Goal: Transaction & Acquisition: Purchase product/service

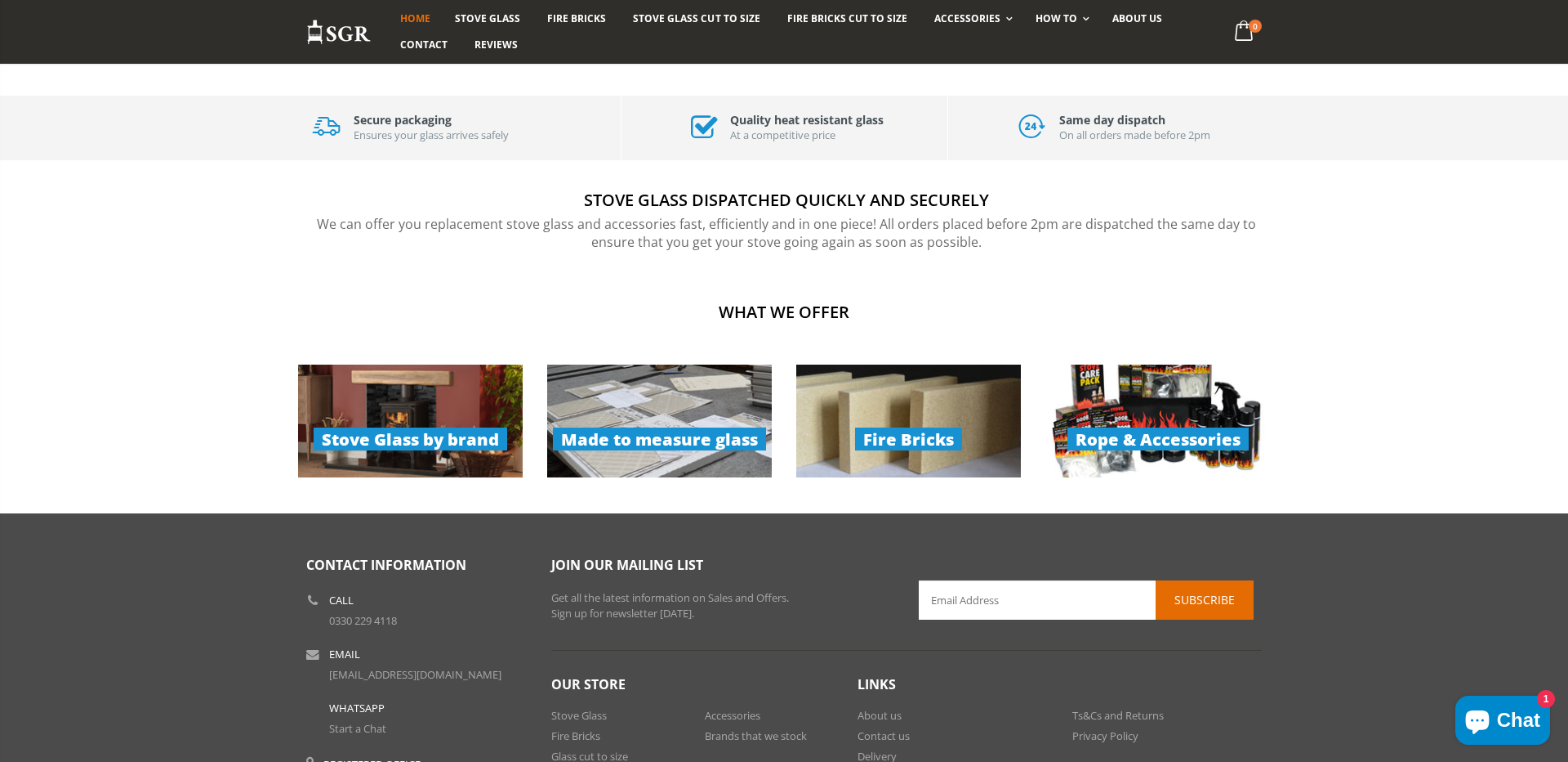
scroll to position [1044, 0]
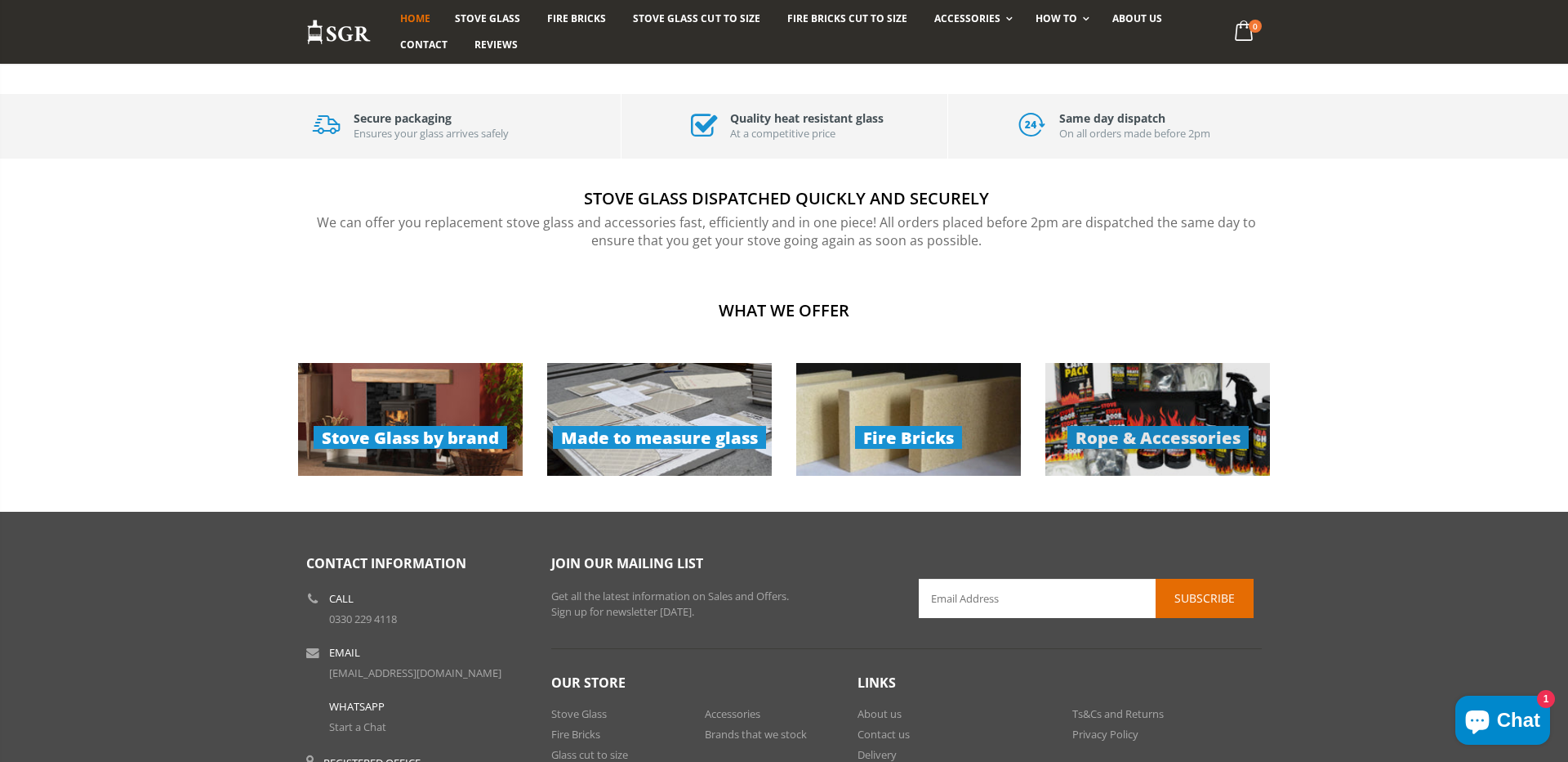
click at [1141, 433] on link "Rope & Accessories" at bounding box center [1157, 419] width 224 height 113
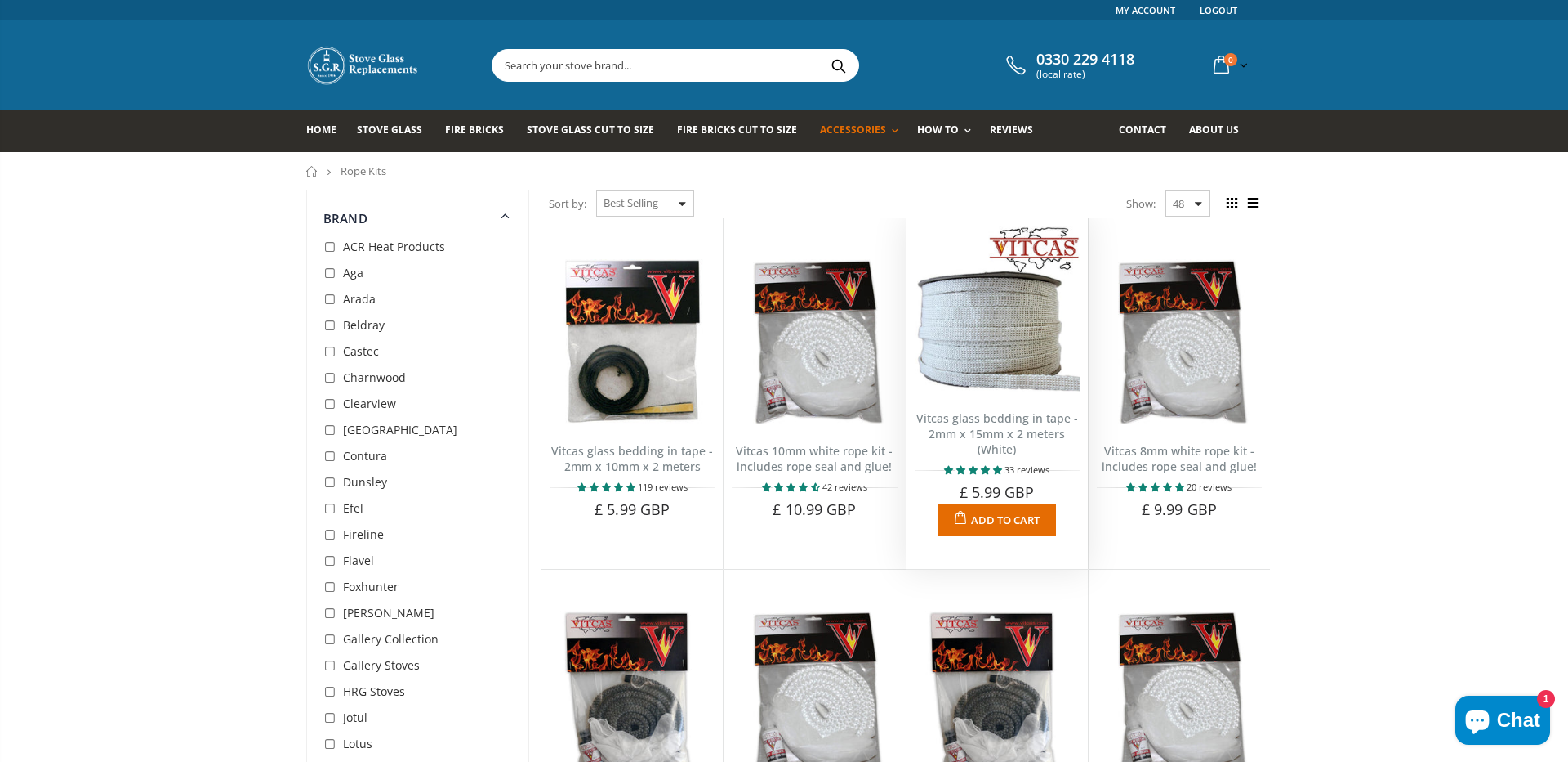
click at [994, 385] on img at bounding box center [998, 309] width 165 height 165
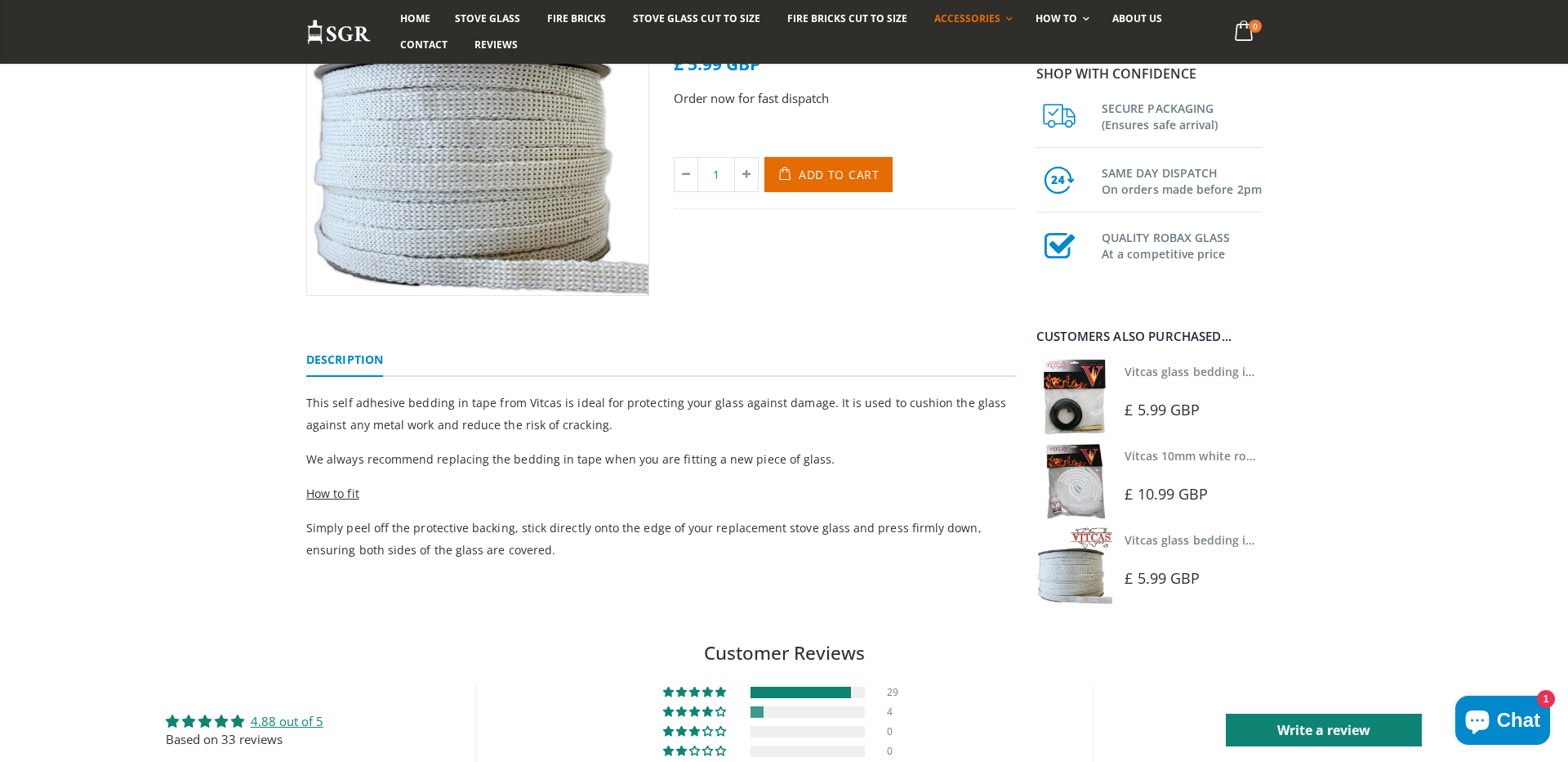
scroll to position [237, 0]
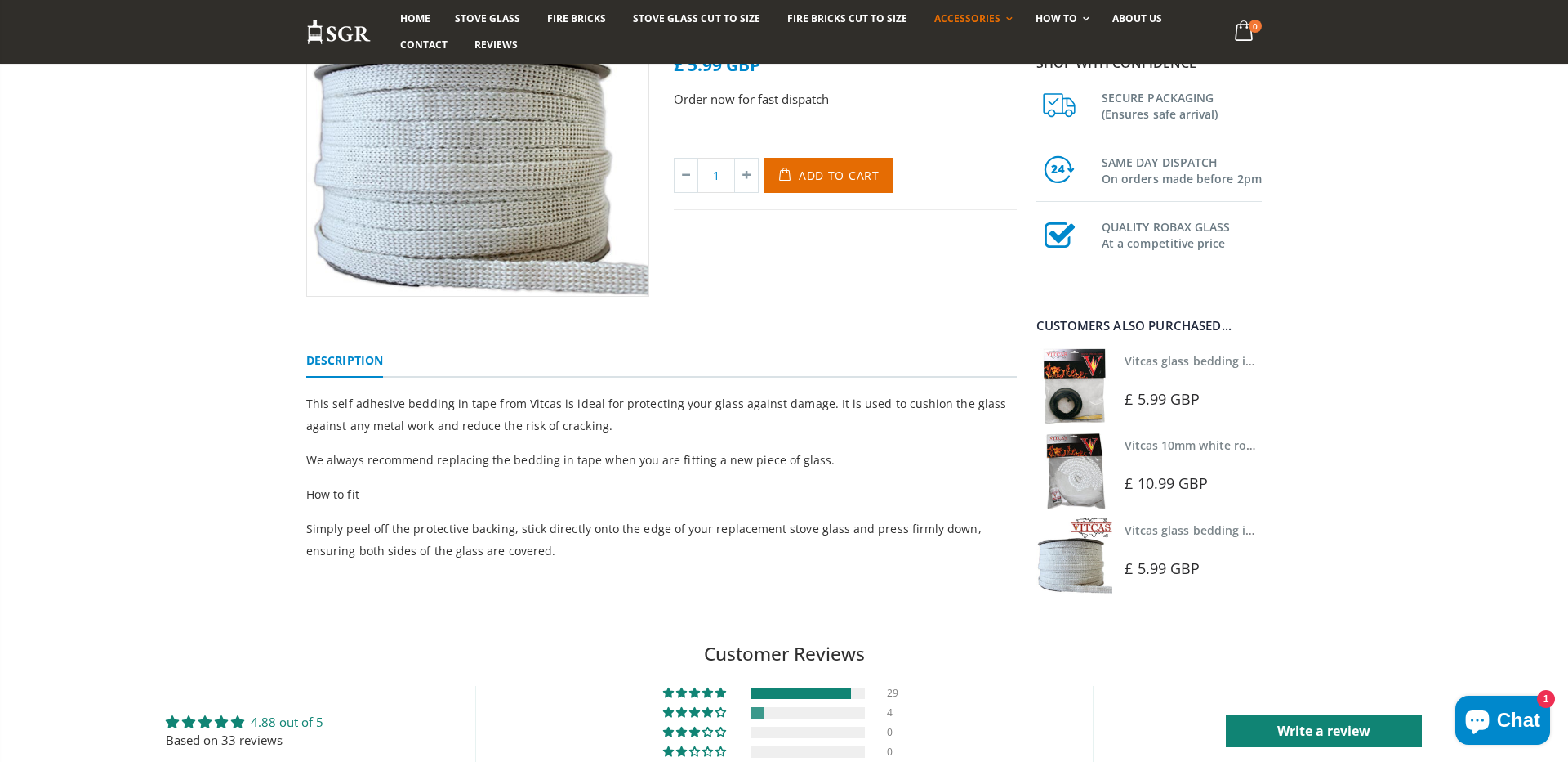
click at [1145, 404] on span "£ 5.99 GBP" at bounding box center [1162, 398] width 75 height 19
click at [1138, 360] on link "Vitcas glass bedding in tape - 2mm x 10mm x 2 meters" at bounding box center [1278, 361] width 305 height 16
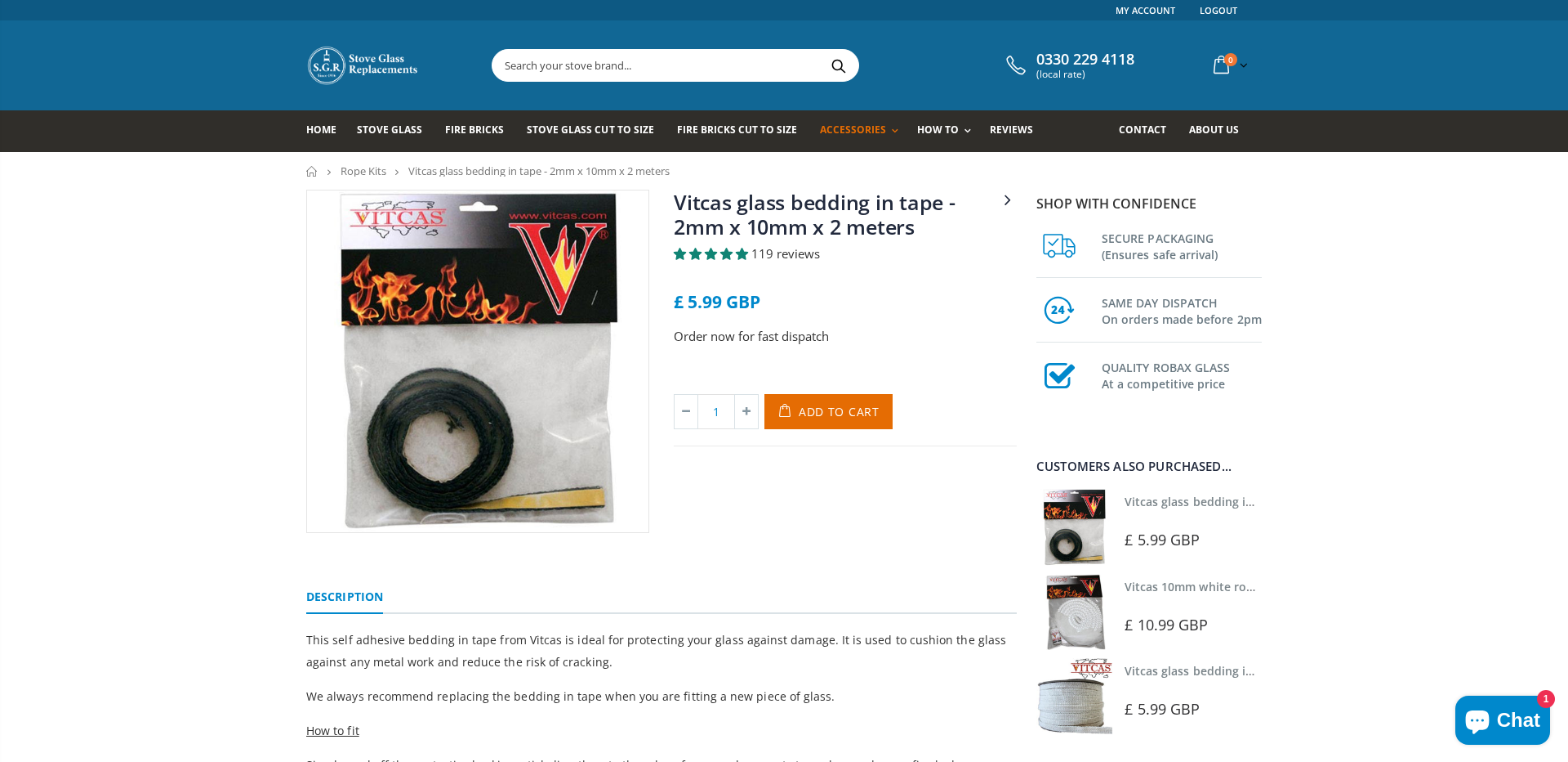
scroll to position [65, 0]
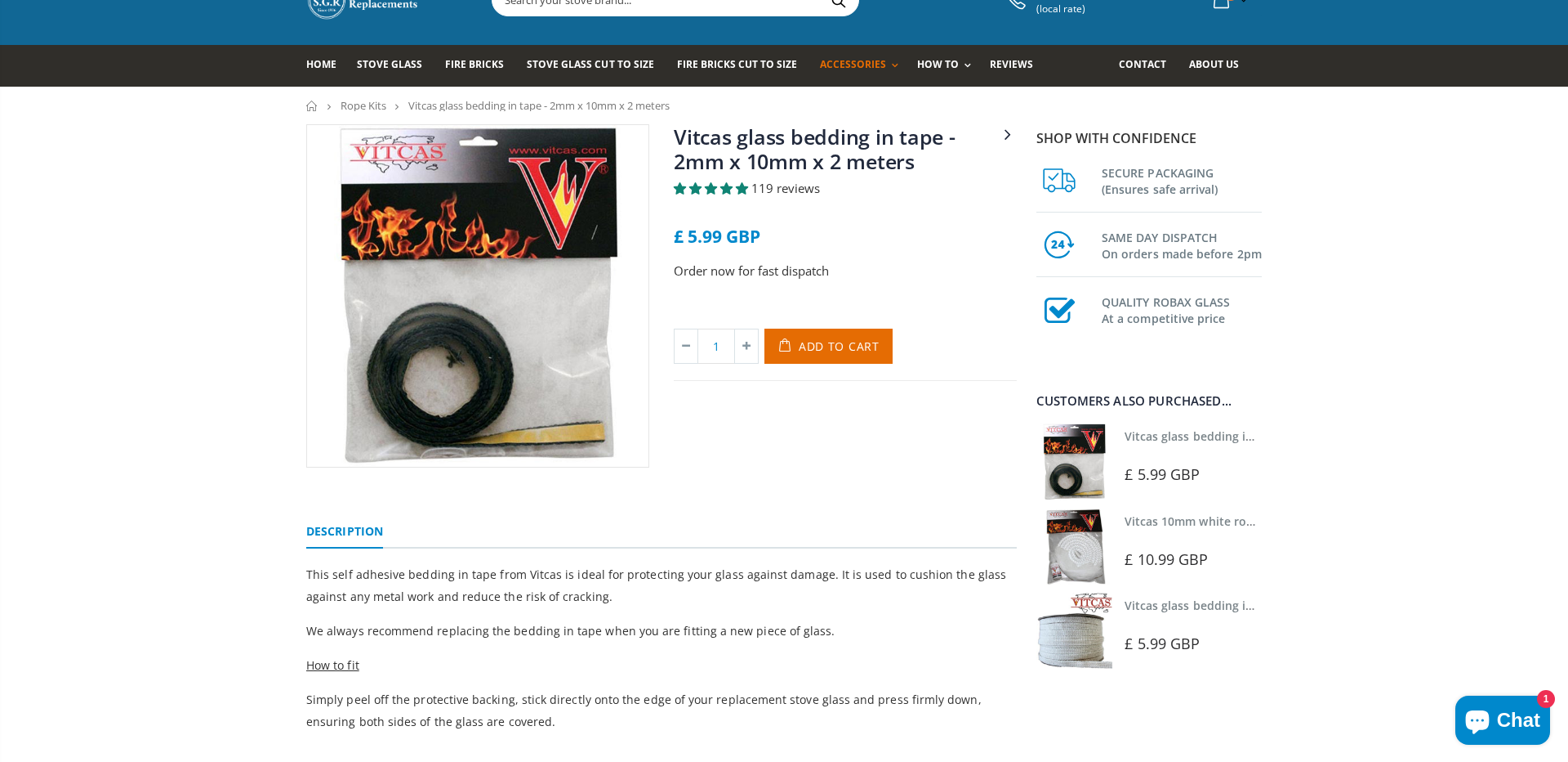
click at [1143, 650] on span "£ 5.99 GBP" at bounding box center [1162, 643] width 75 height 19
click at [1084, 637] on img at bounding box center [1074, 630] width 76 height 76
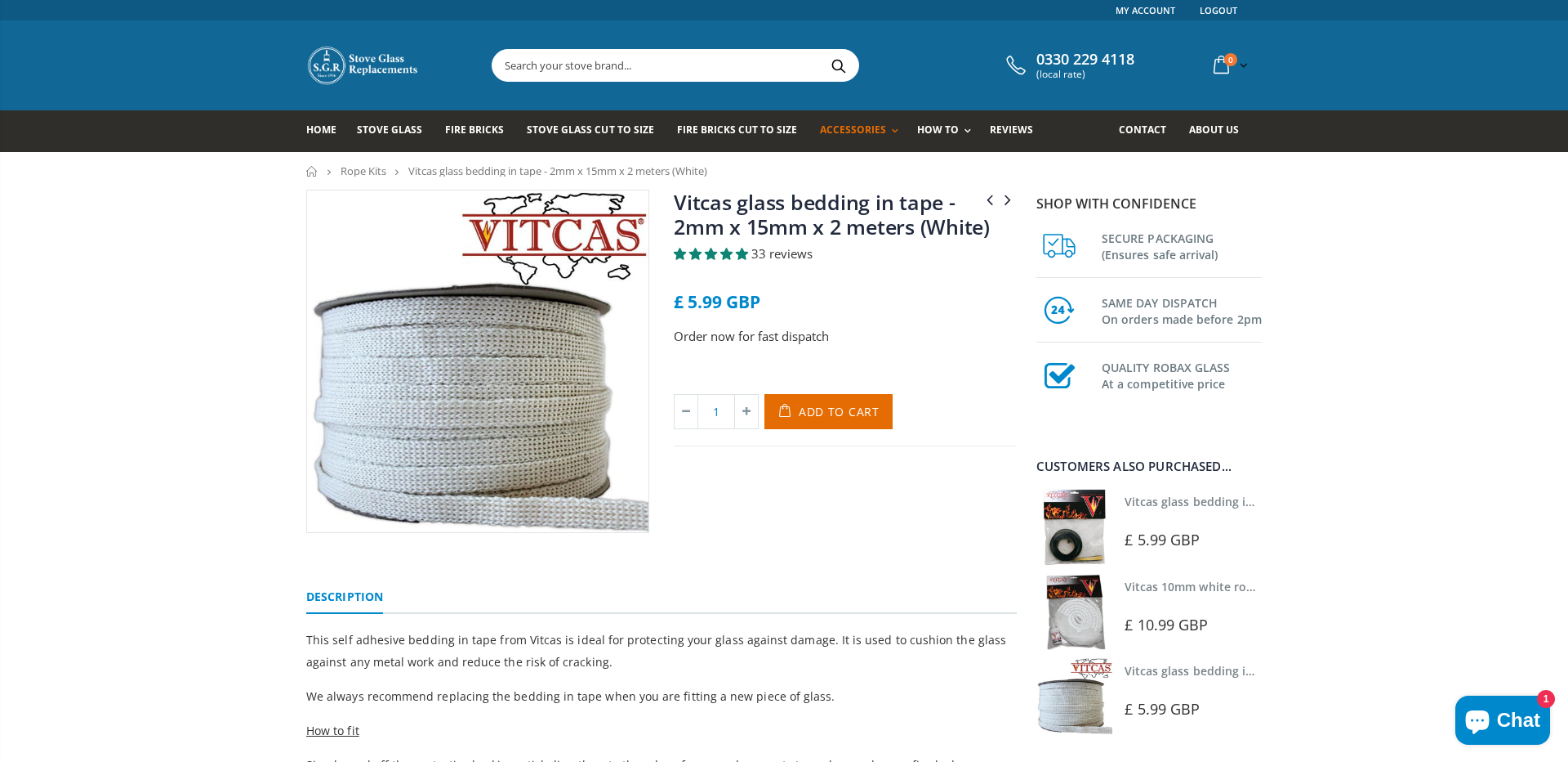
click at [1064, 541] on img at bounding box center [1074, 527] width 76 height 76
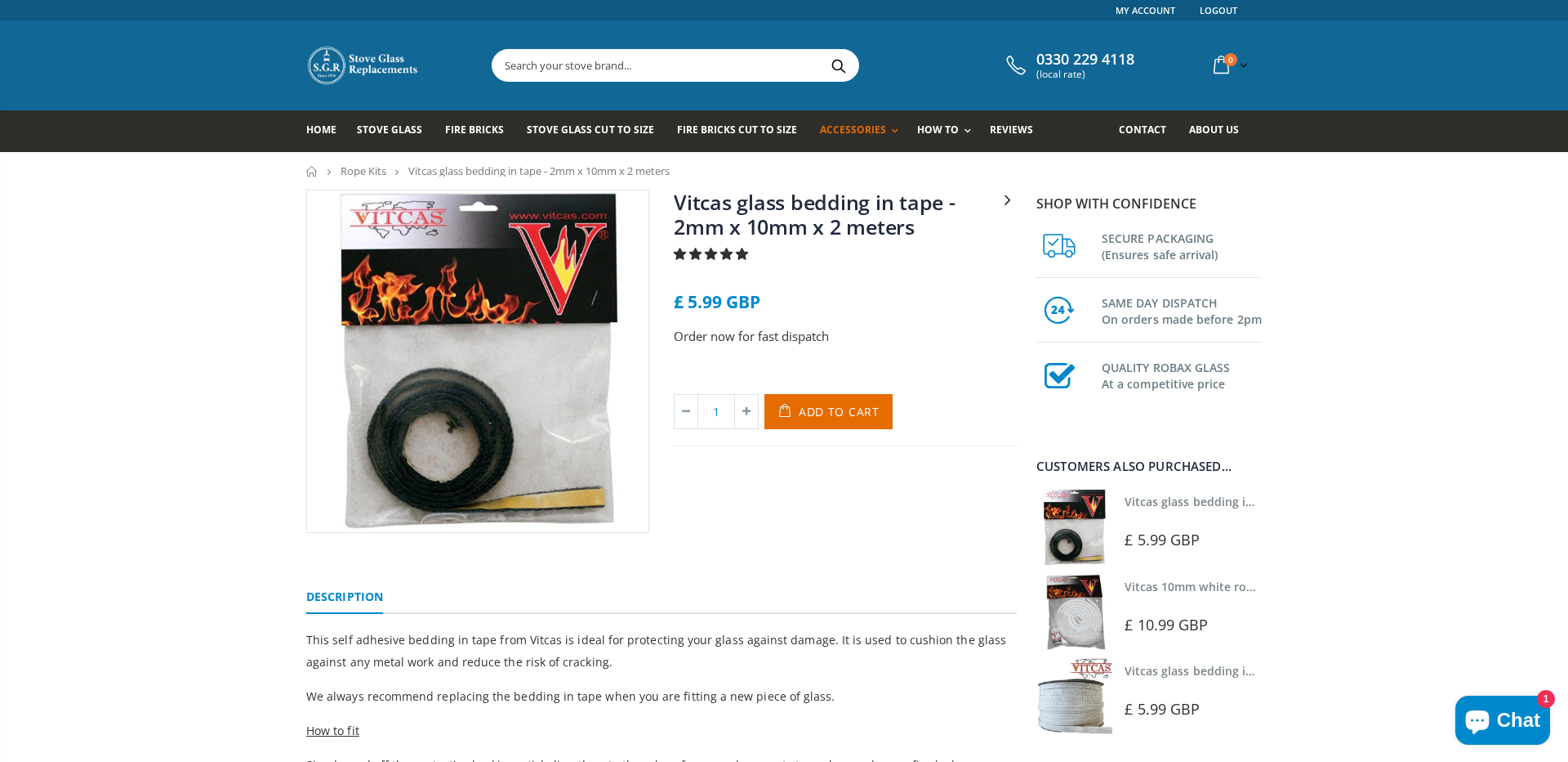
click at [1092, 706] on img at bounding box center [1074, 696] width 76 height 76
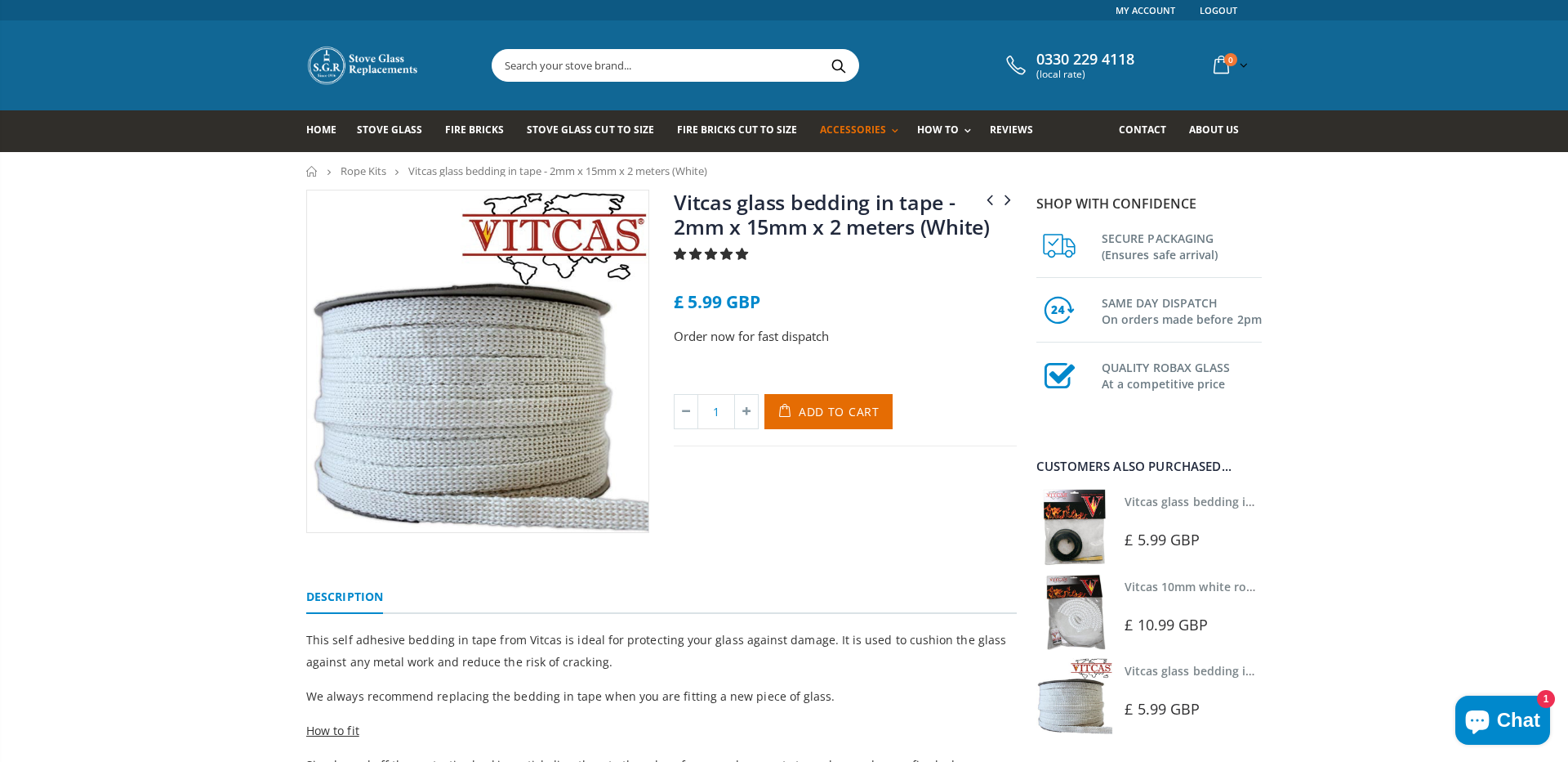
click at [1092, 542] on img at bounding box center [1074, 527] width 76 height 76
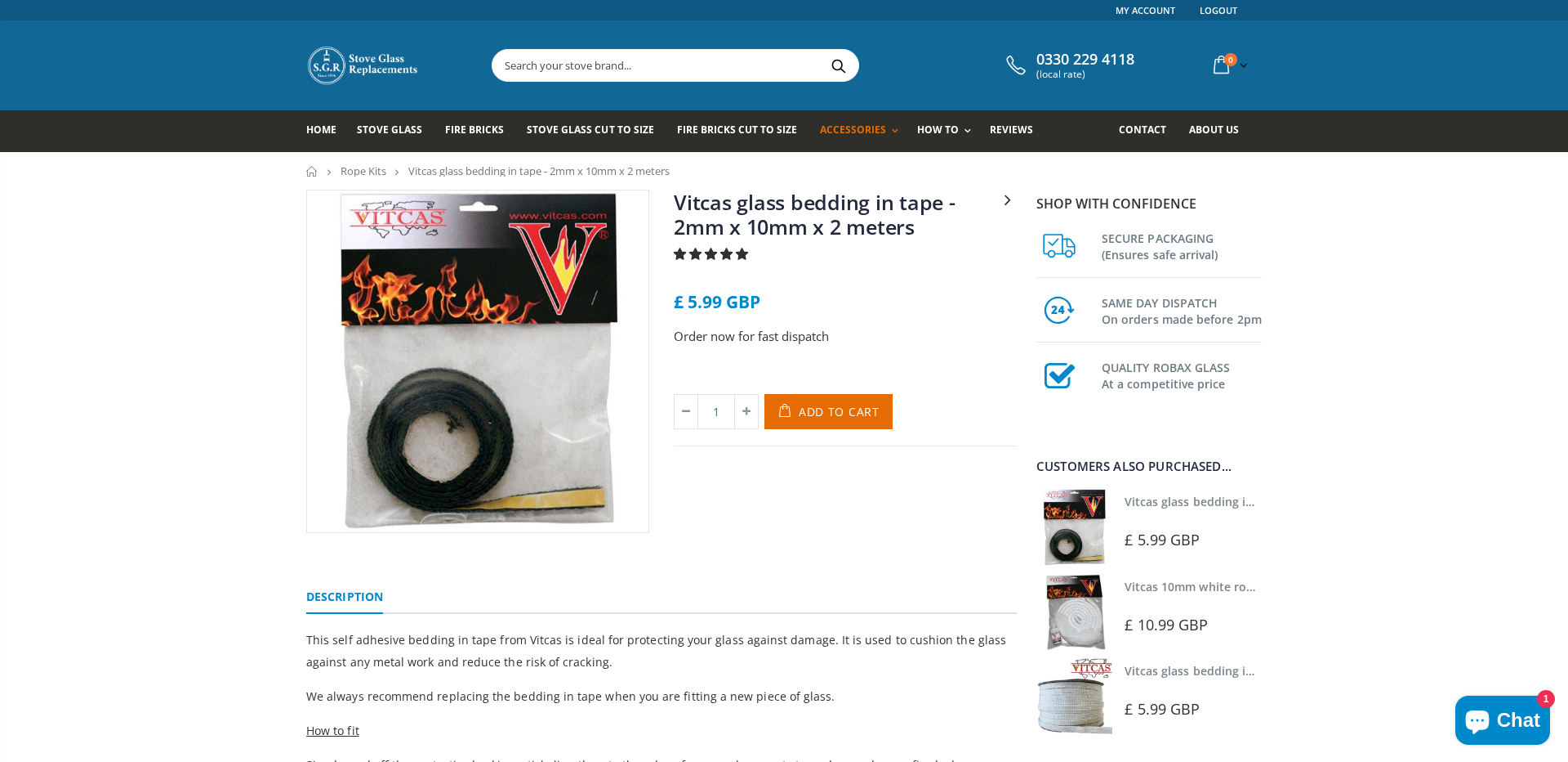
click at [1064, 702] on img at bounding box center [1074, 696] width 76 height 76
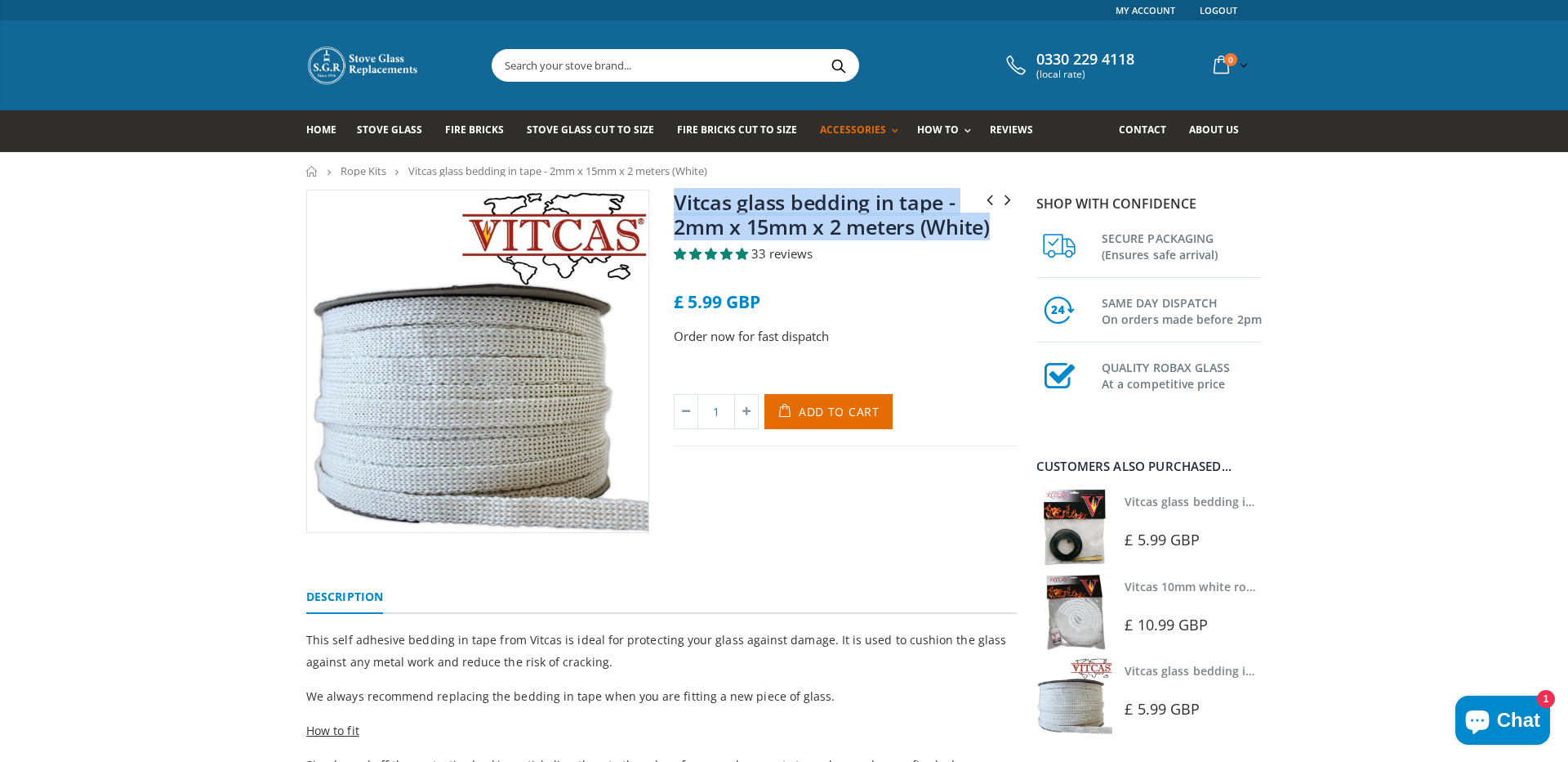
copy link "Vitcas glass bedding in tape - 2mm x 15mm x 2 meters (White)"
drag, startPoint x: 991, startPoint y: 229, endPoint x: 664, endPoint y: 208, distance: 327.7
click at [664, 208] on div "Vitcas 10mm white rope kit - includes rope seal and glue! Vitcas 8mm white rope…" at bounding box center [845, 361] width 367 height 343
click at [1195, 502] on link "Vitcas glass bedding in tape - 2mm x 10mm x 2 meters" at bounding box center [1278, 502] width 305 height 16
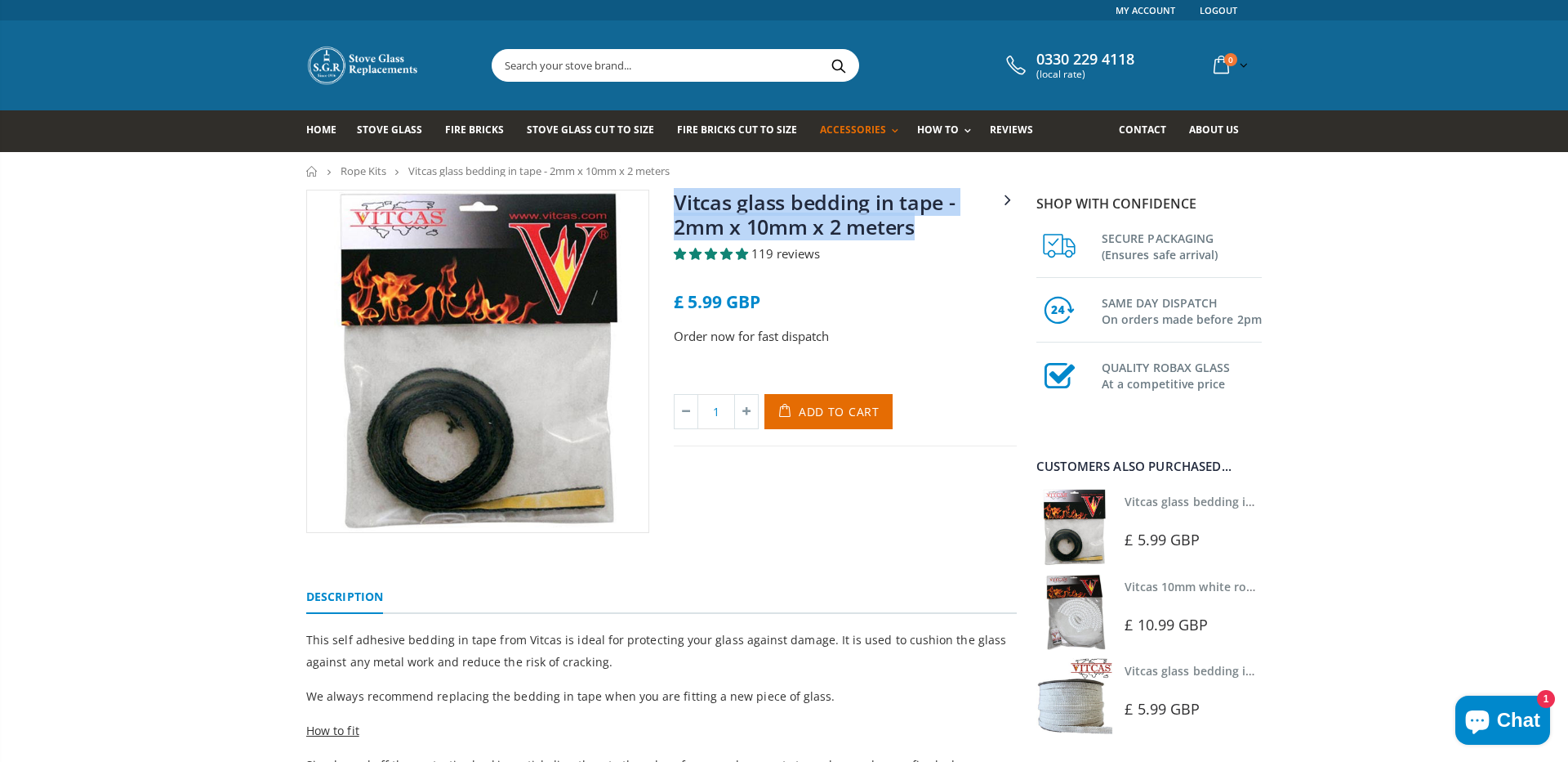
drag, startPoint x: 699, startPoint y: 171, endPoint x: 662, endPoint y: 208, distance: 52.3
click at [662, 208] on div "Vitcas 10mm white rope kit - includes rope seal and glue! Vitcas glass bedding …" at bounding box center [845, 361] width 367 height 343
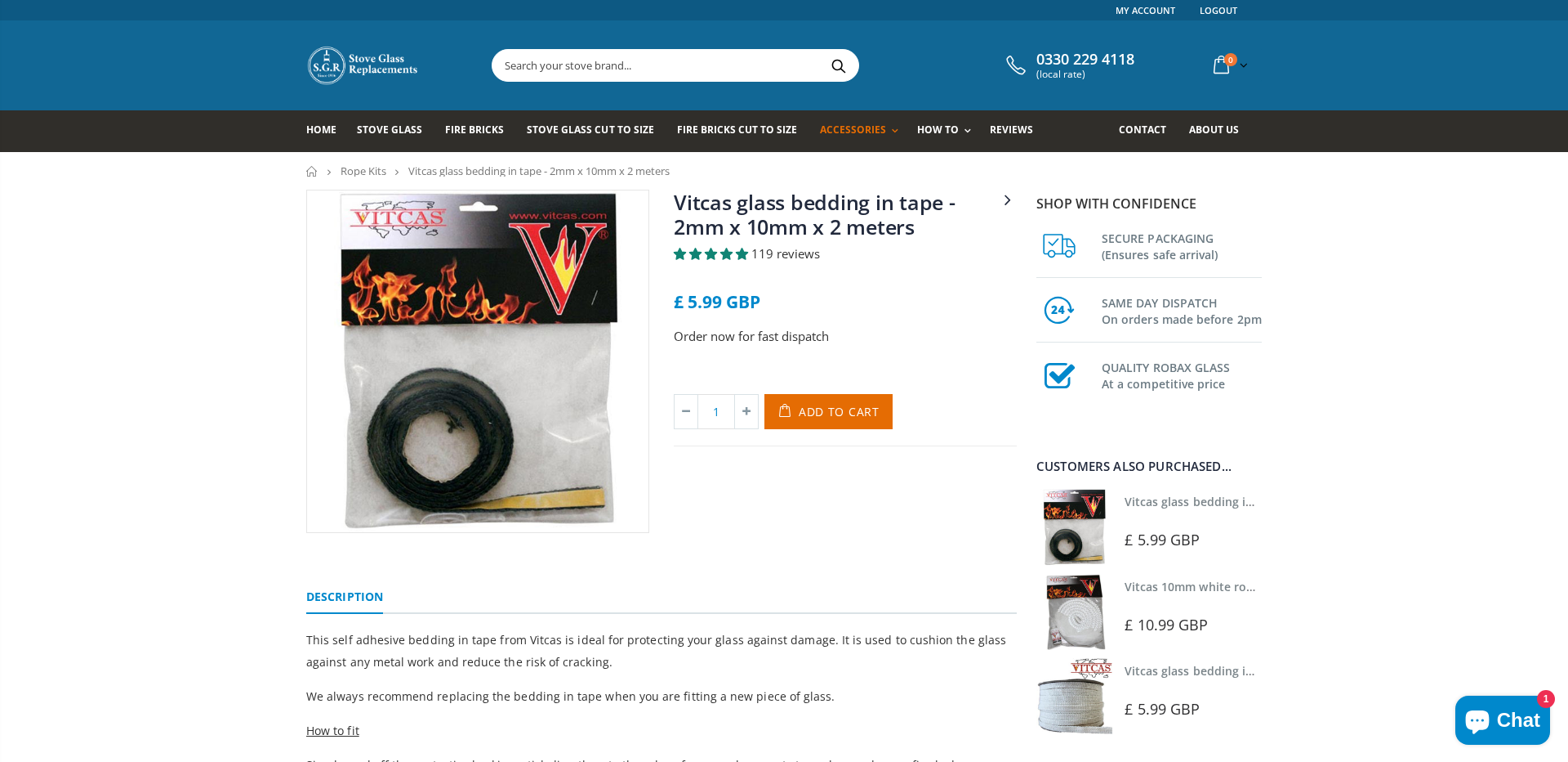
click at [593, 72] on input "text" at bounding box center [767, 65] width 549 height 31
type input "paint"
click at [820, 50] on button "Search" at bounding box center [838, 65] width 37 height 31
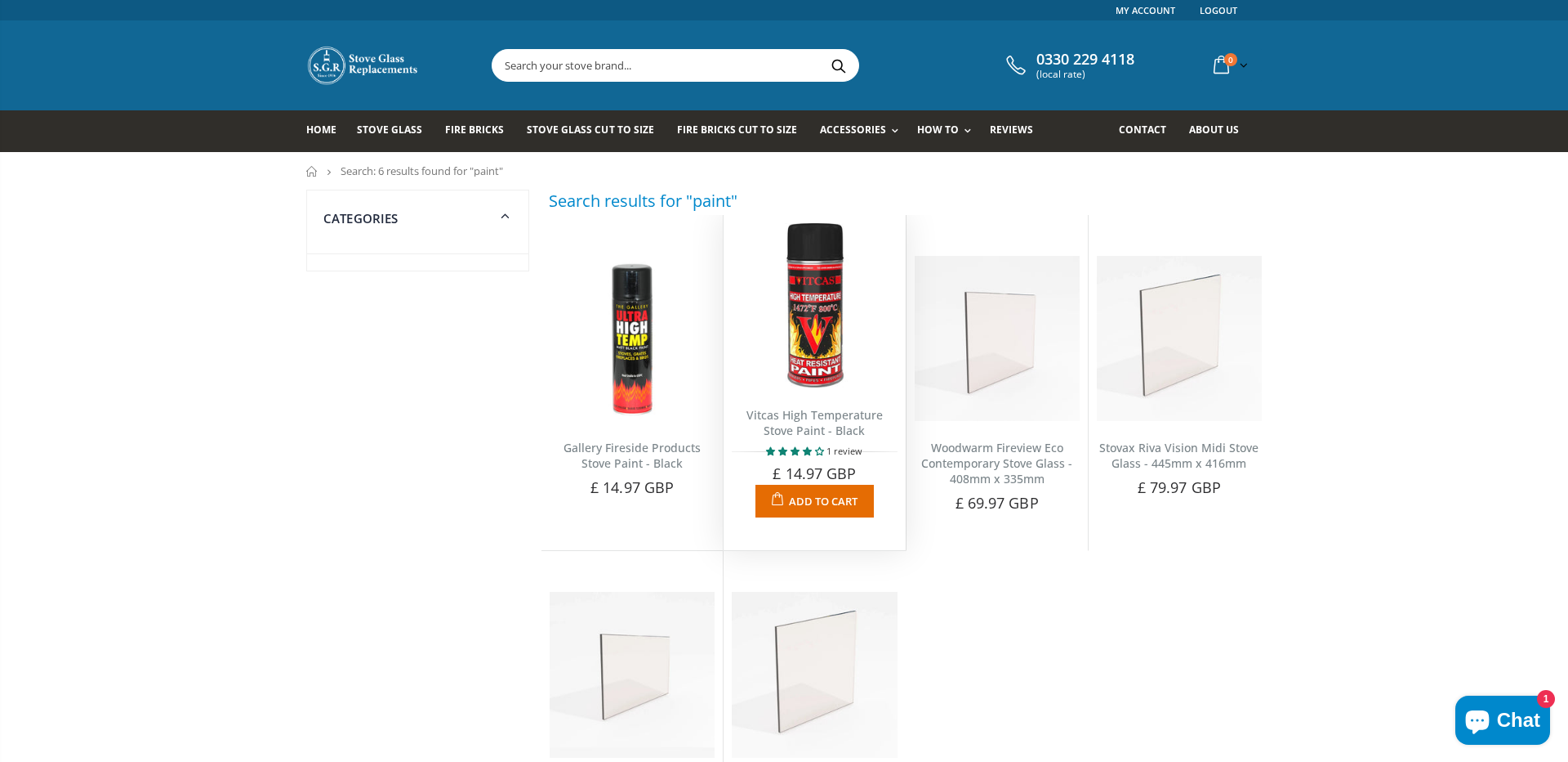
click at [812, 498] on span "Add to Cart" at bounding box center [823, 501] width 69 height 15
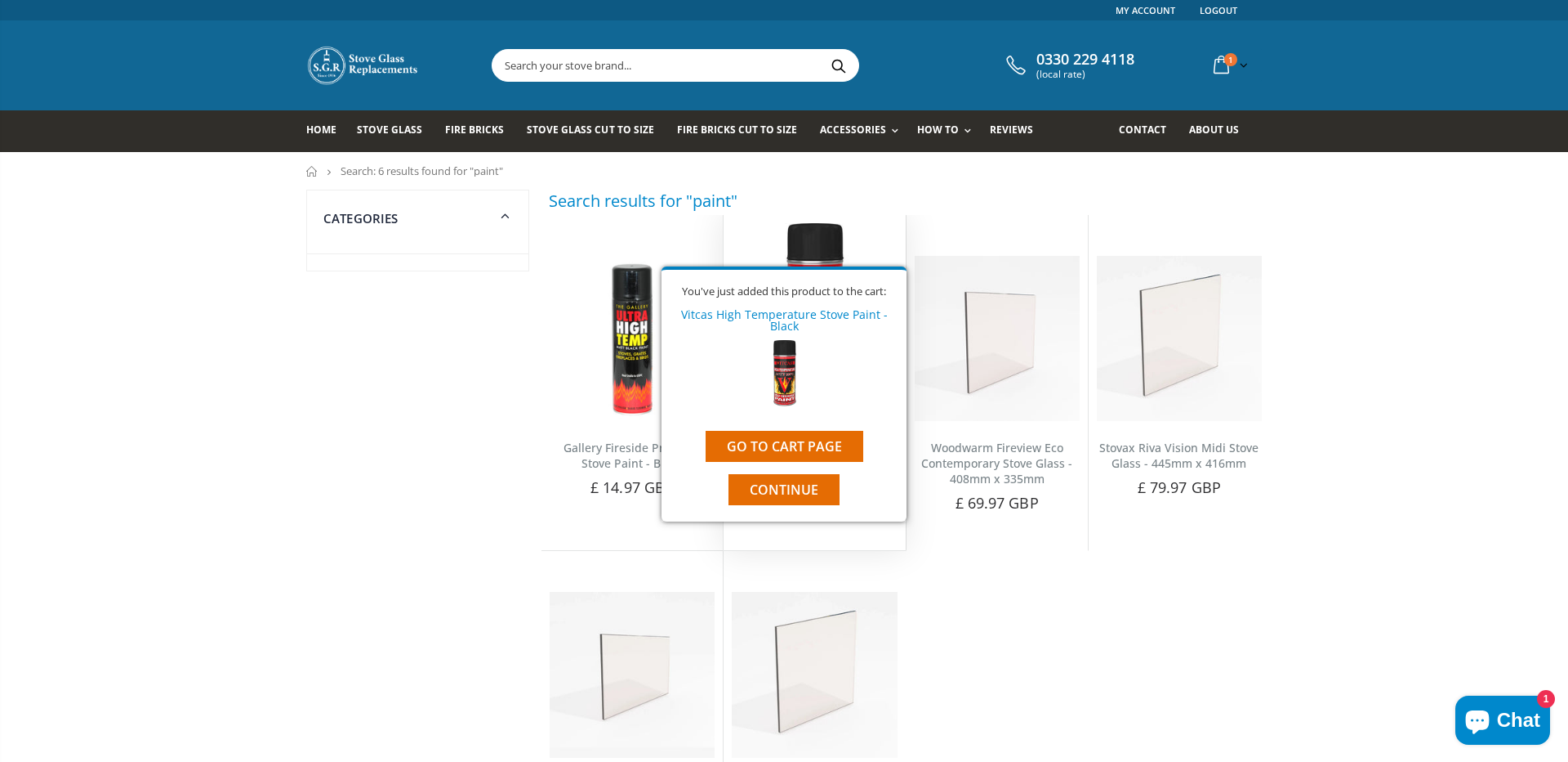
click at [782, 481] on span "Continue" at bounding box center [784, 489] width 69 height 17
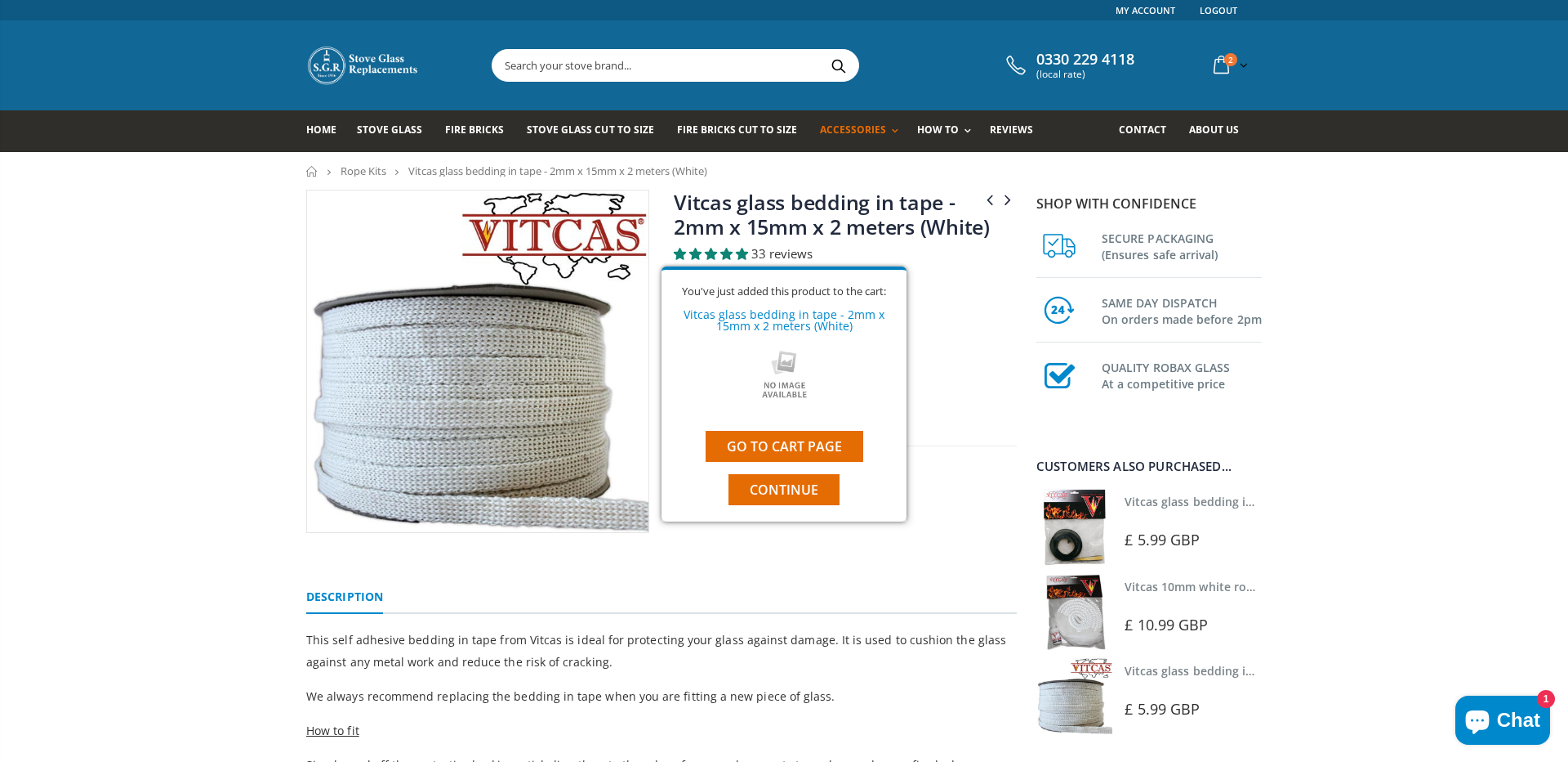
click at [1503, 723] on span "Chat" at bounding box center [1518, 719] width 44 height 24
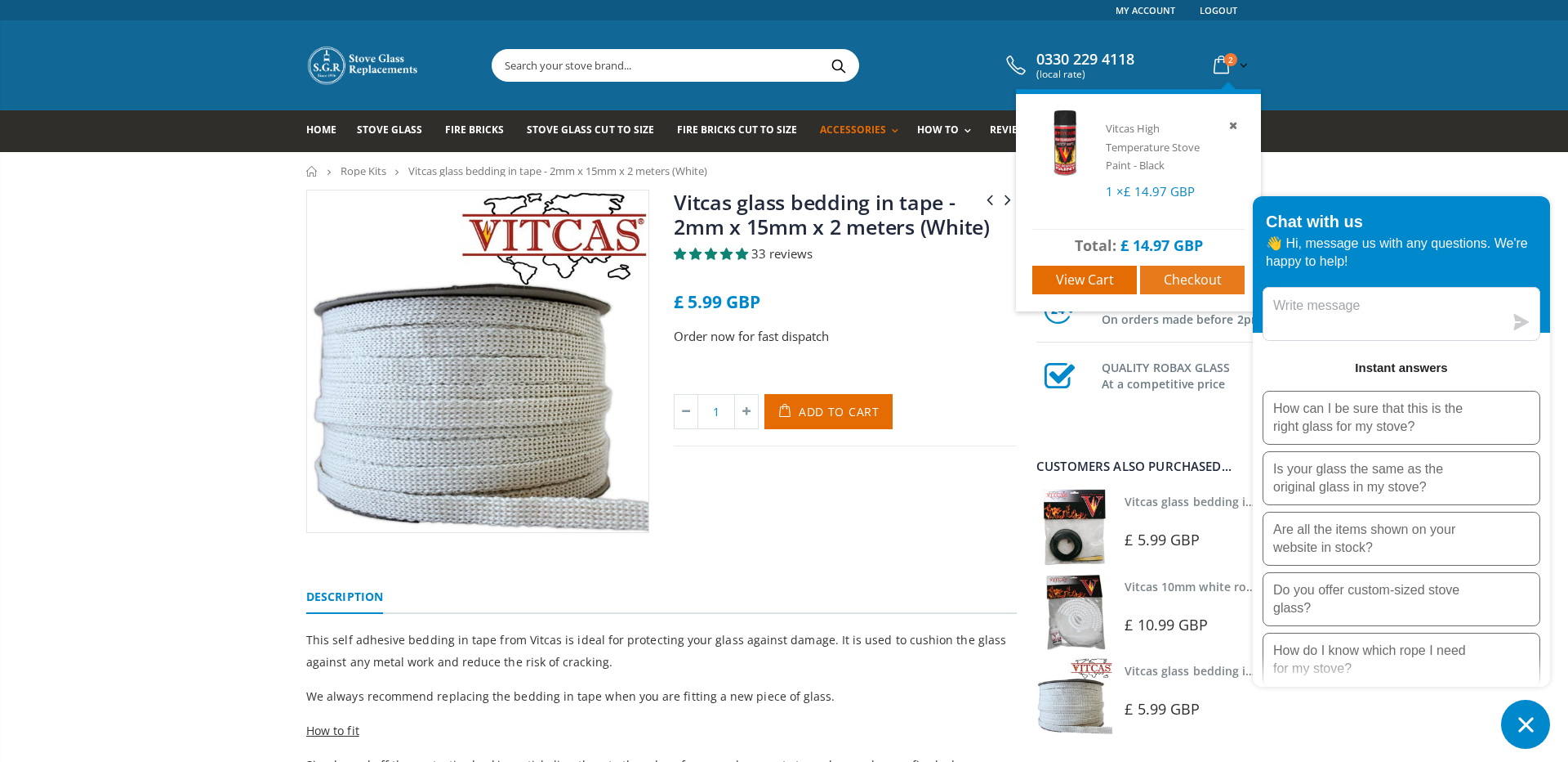
click at [1178, 281] on span "Checkout" at bounding box center [1193, 279] width 58 height 17
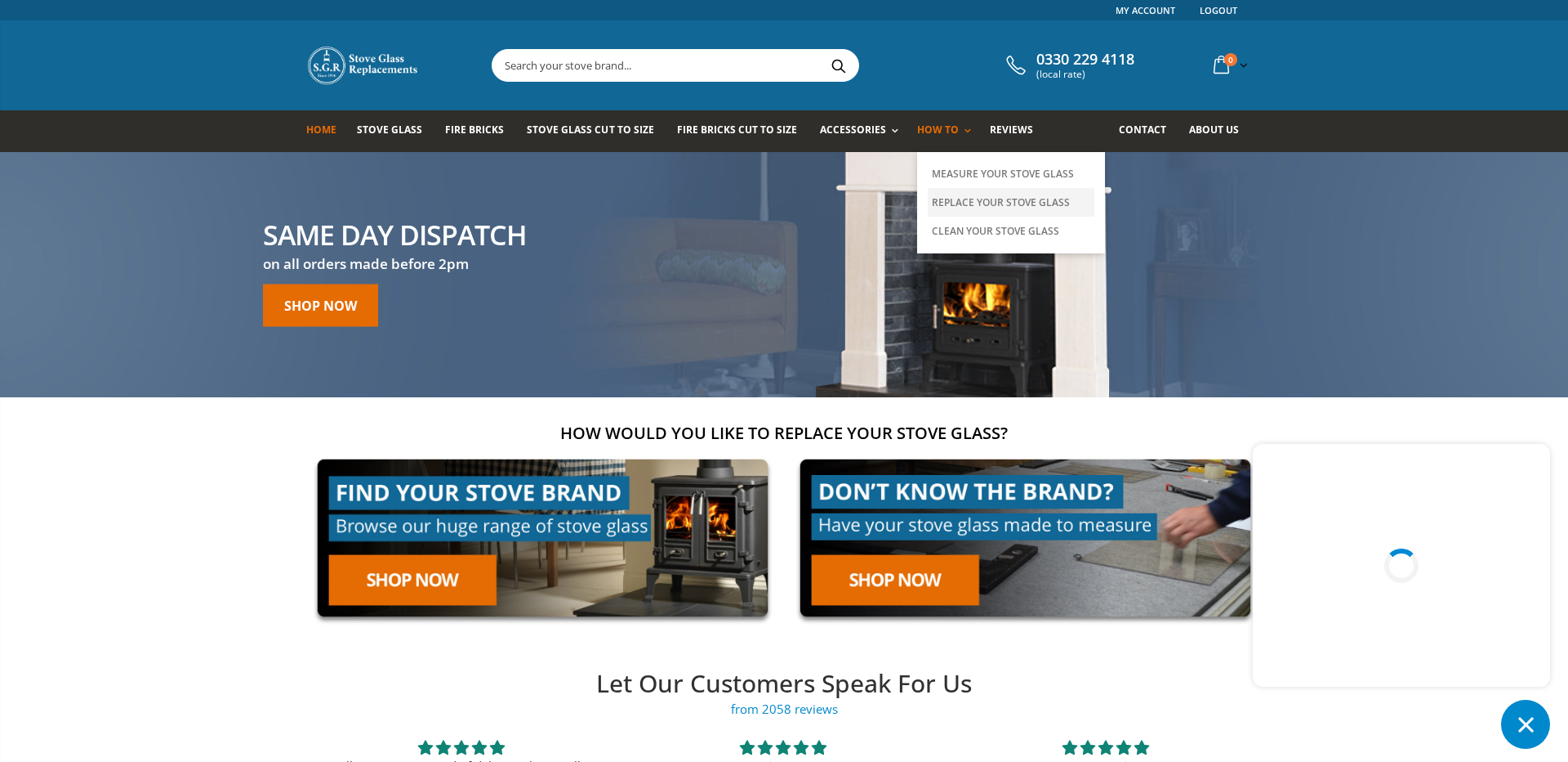
click at [976, 209] on link "Replace Your Stove Glass" at bounding box center [1010, 201] width 166 height 28
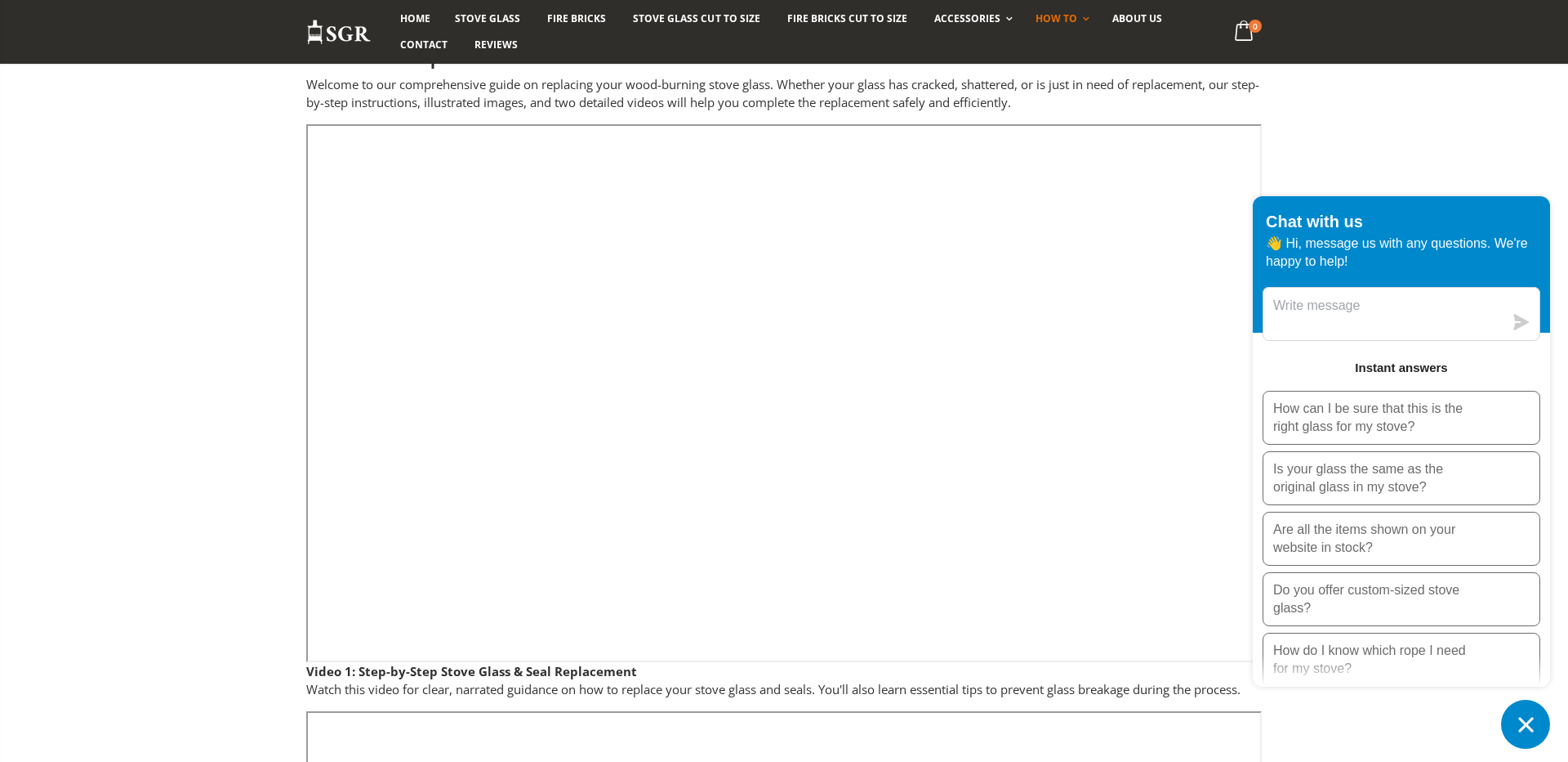
scroll to position [152, 0]
